Goal: Complete application form

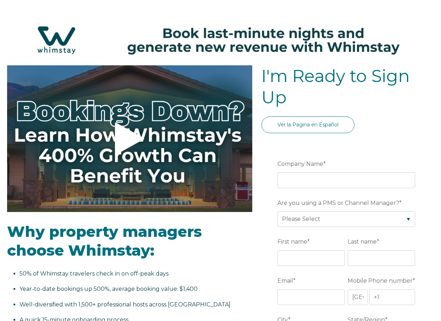
select select "US"
select select "Standard"
click at [317, 183] on input "Company Name *" at bounding box center [346, 180] width 138 height 16
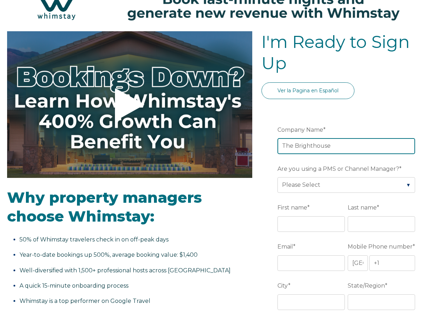
scroll to position [88, 0]
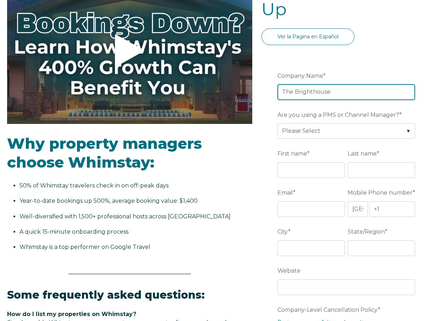
type input "The Brighthouse"
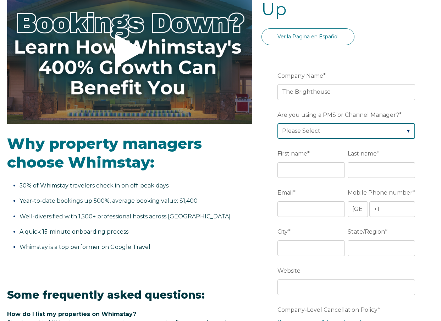
click at [299, 132] on select "Please Select Barefoot BookingPal Boost Brightside CiiRUS Escapia Guesty Hostaw…" at bounding box center [346, 131] width 138 height 16
select select "OwnerRez"
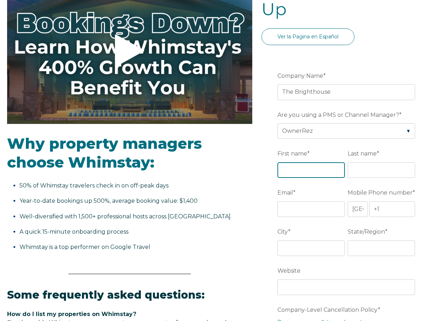
click at [296, 169] on input "First name *" at bounding box center [310, 170] width 67 height 16
type input "[PERSON_NAME]"
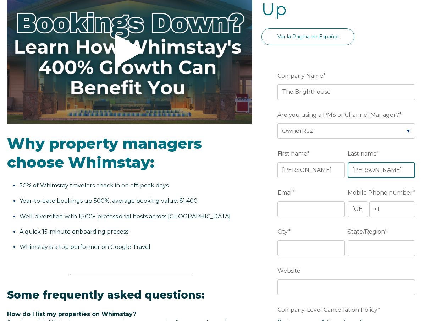
type input "[PERSON_NAME]"
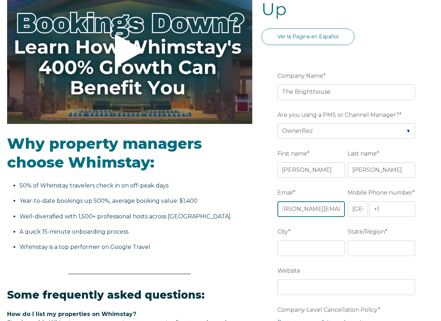
scroll to position [0, 11]
type input "[PERSON_NAME][EMAIL_ADDRESS][DOMAIN_NAME]"
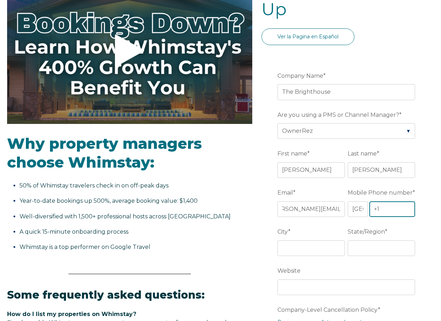
click at [385, 205] on input "+1" at bounding box center [392, 209] width 46 height 16
type input "[PHONE_NUMBER]"
click at [320, 246] on input "City *" at bounding box center [310, 248] width 67 height 16
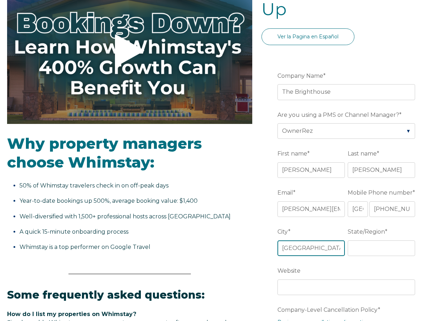
type input "Chapel Hill"
type input "NC"
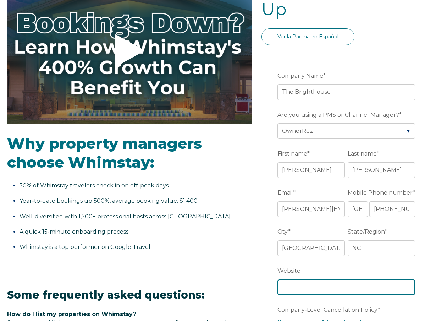
click at [289, 290] on input "Website" at bounding box center [346, 287] width 138 height 16
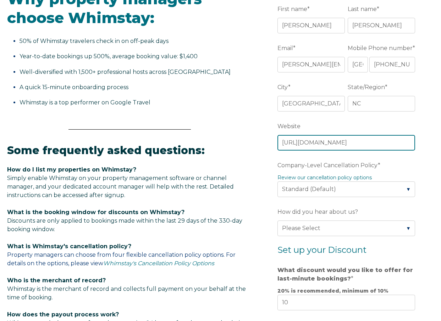
scroll to position [283, 0]
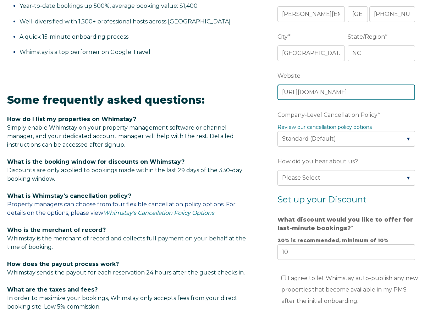
type input "https://thebrighthouse.us"
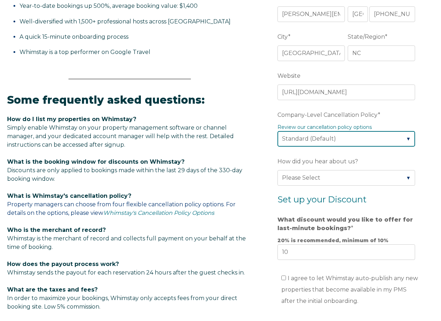
click at [331, 143] on select "Please Select Partial Standard (Default) Moderate Strict" at bounding box center [346, 139] width 138 height 16
click at [318, 141] on select "Please Select Partial Standard (Default) Moderate Strict" at bounding box center [346, 139] width 138 height 16
select select "Moderate"
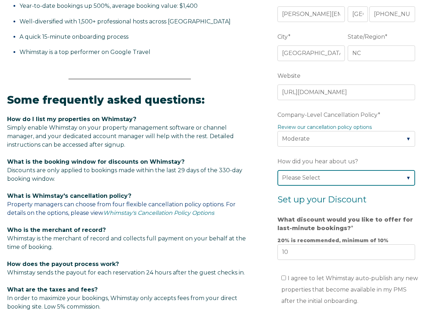
click at [311, 174] on select "Please Select Found Whimstay through a Google search Direct outreach from a Whi…" at bounding box center [346, 178] width 138 height 16
select select "Other"
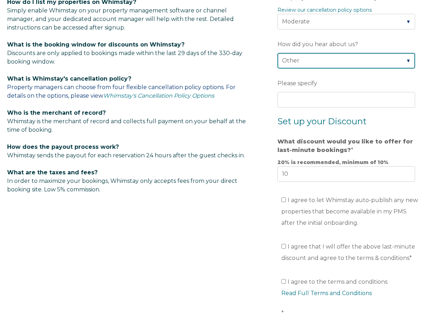
scroll to position [400, 0]
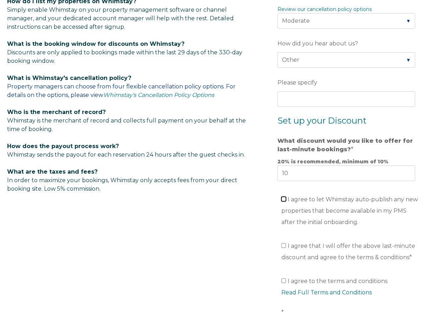
click at [284, 199] on input "I agree to let Whimstay auto-publish any new properties that become available i…" at bounding box center [283, 198] width 5 height 5
checkbox input "true"
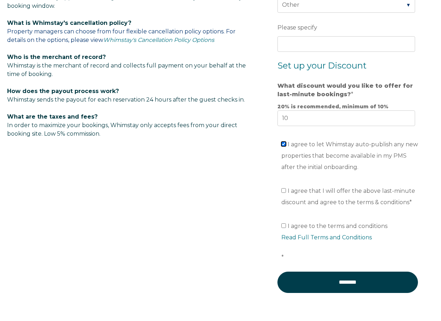
scroll to position [461, 0]
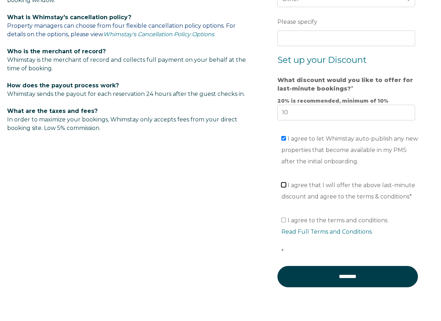
click at [284, 184] on input "I agree that I will offer the above last-minute discount and agree to the terms…" at bounding box center [283, 184] width 5 height 5
checkbox input "true"
click at [284, 219] on input "I agree to the terms and conditions Read Full Terms and Conditions *" at bounding box center [283, 219] width 5 height 5
checkbox input "true"
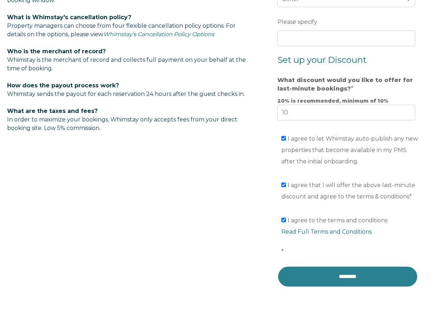
click at [323, 280] on input "********" at bounding box center [347, 276] width 140 height 21
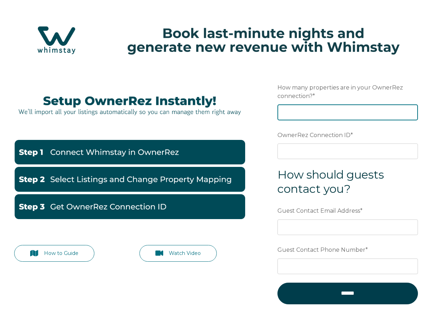
click at [350, 117] on input "How many properties are in your OwnerRez connection? *" at bounding box center [347, 112] width 140 height 16
type input "20"
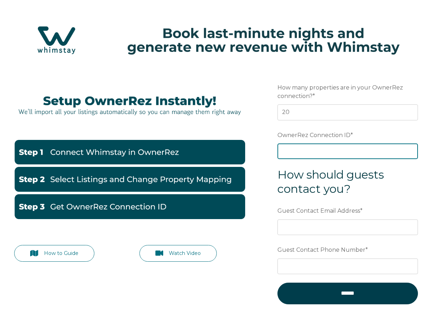
click at [340, 152] on input "OwnerRez Connection ID *" at bounding box center [347, 151] width 140 height 16
paste input "ora7ccdd8541x"
type input "ora7ccdd8541x"
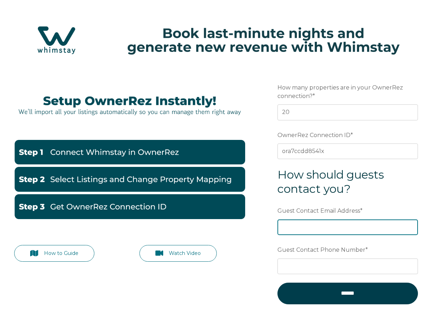
click at [311, 224] on input "Guest Contact Email Address *" at bounding box center [347, 227] width 140 height 16
type input "hello@thebrighthouse.us"
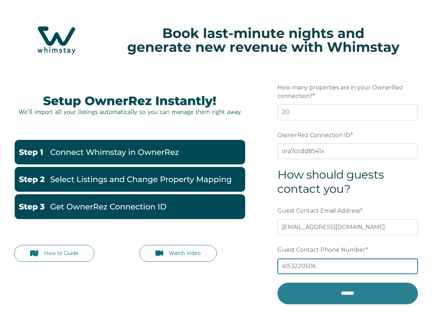
type input "4153220506"
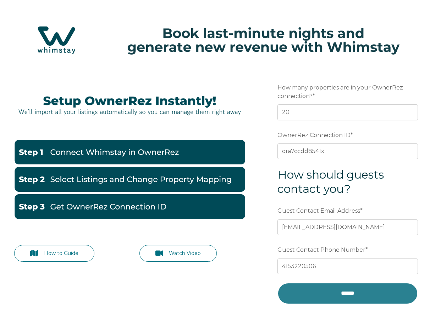
click at [336, 291] on input "******" at bounding box center [347, 292] width 140 height 21
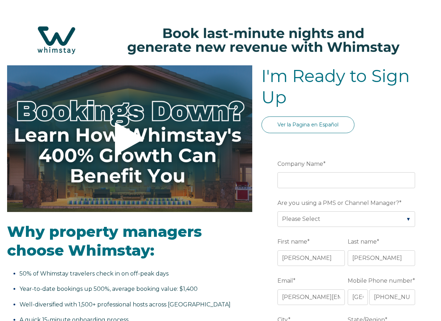
select select "US"
select select "Standard"
